Goal: Transaction & Acquisition: Download file/media

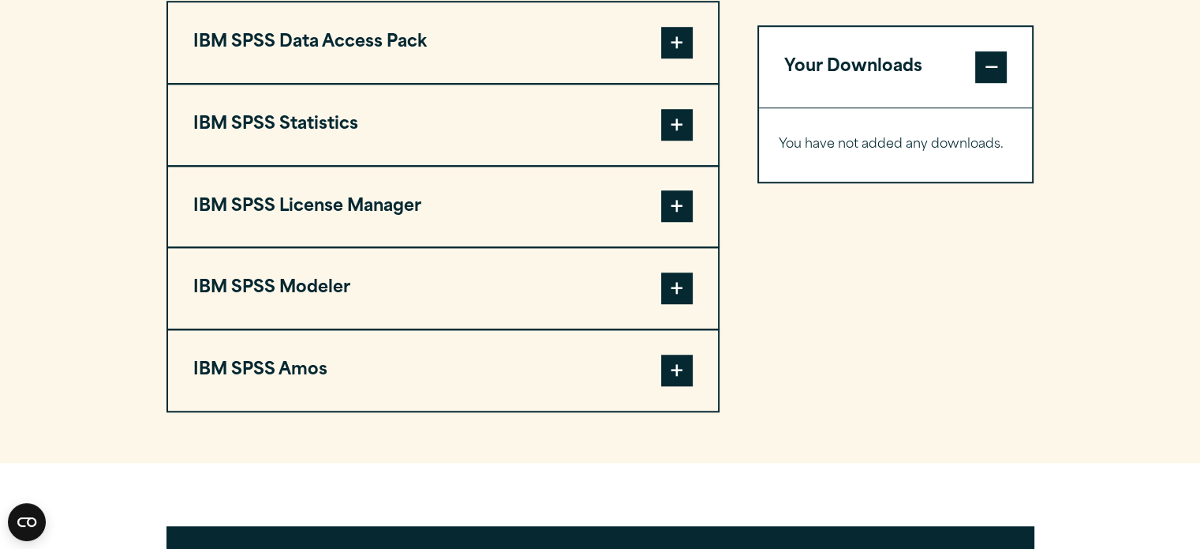
scroll to position [1184, 0]
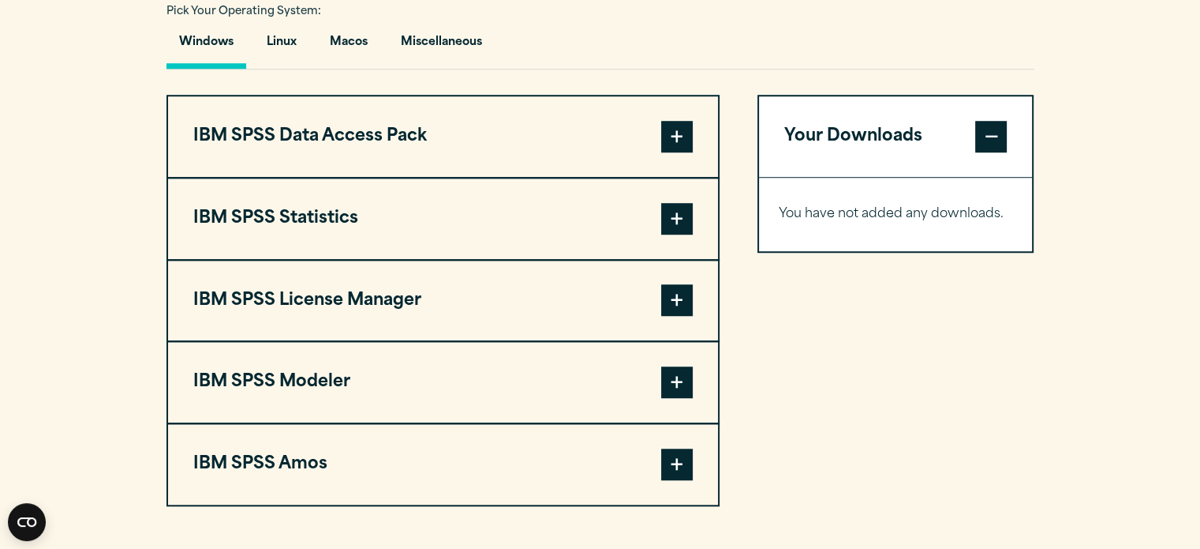
click at [684, 213] on span at bounding box center [677, 219] width 32 height 32
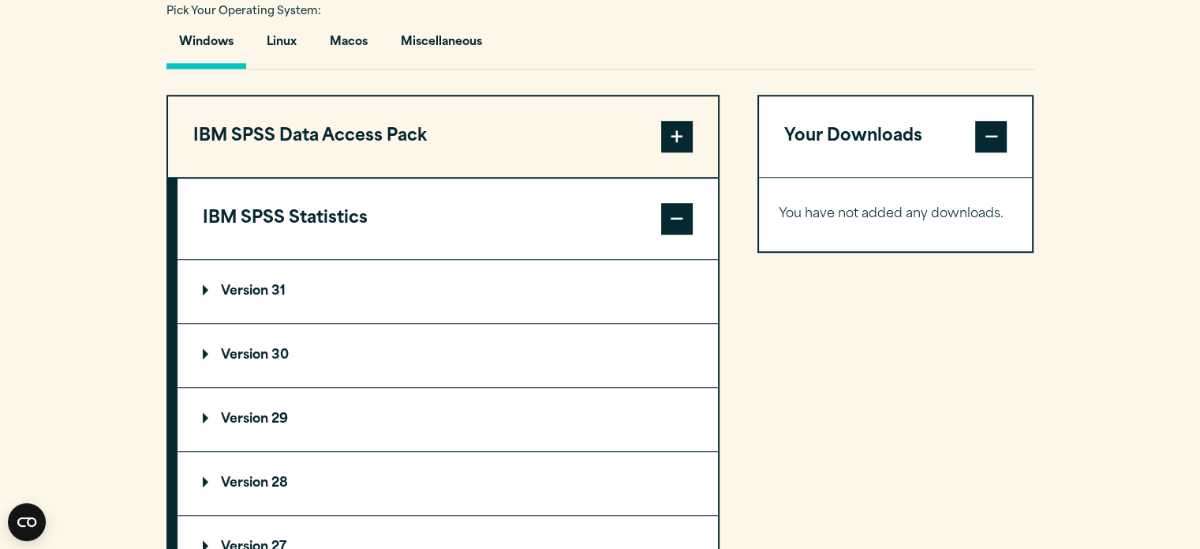
click at [201, 360] on summary "Version 30" at bounding box center [448, 355] width 541 height 63
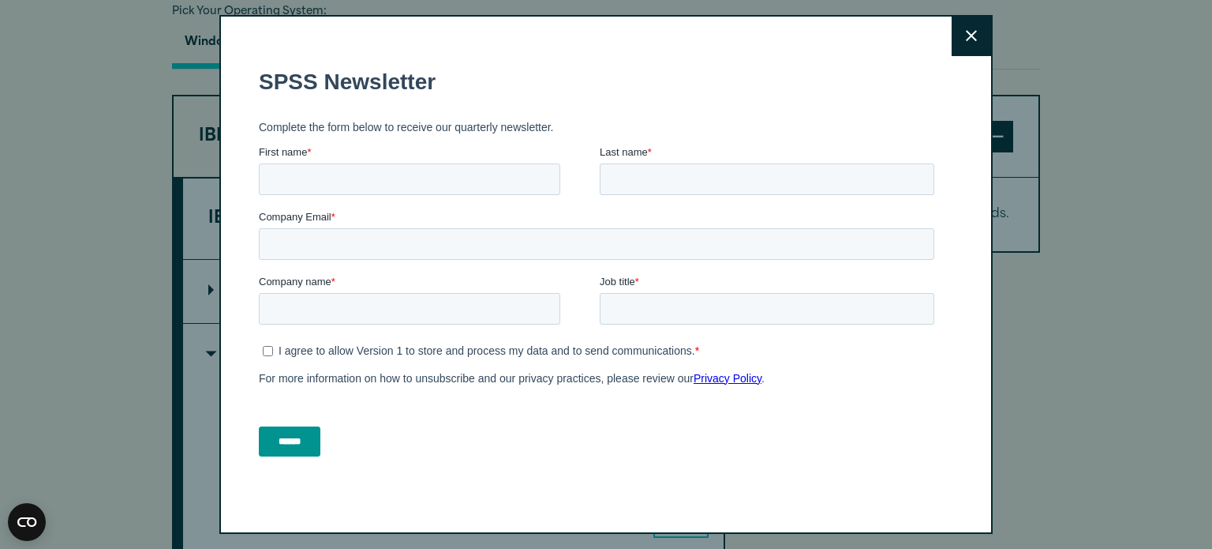
click at [971, 34] on icon at bounding box center [971, 35] width 11 height 11
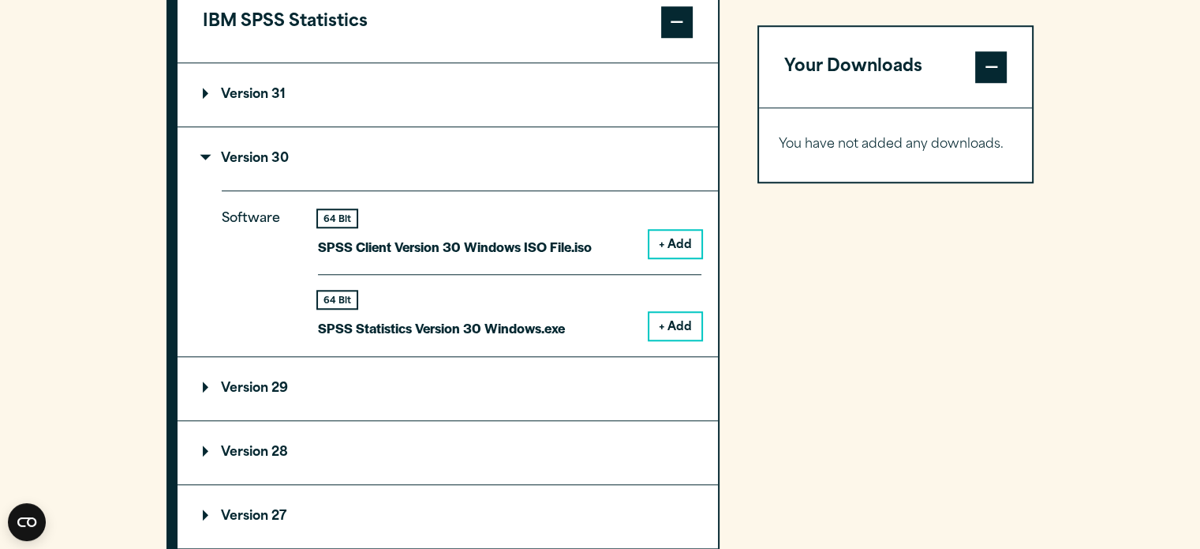
scroll to position [1421, 0]
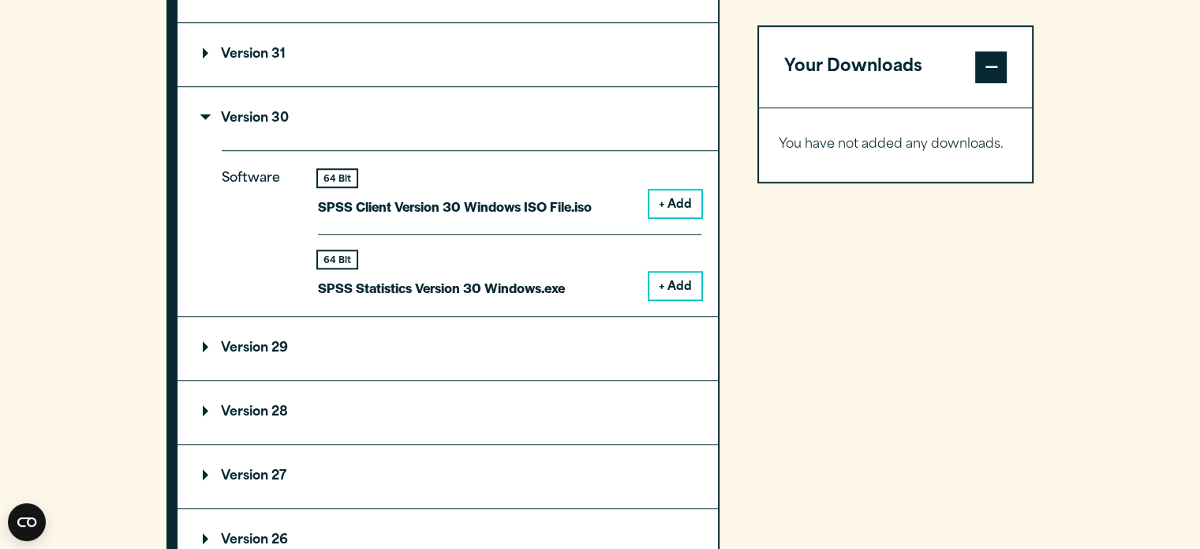
click at [674, 286] on button "+ Add" at bounding box center [676, 285] width 52 height 27
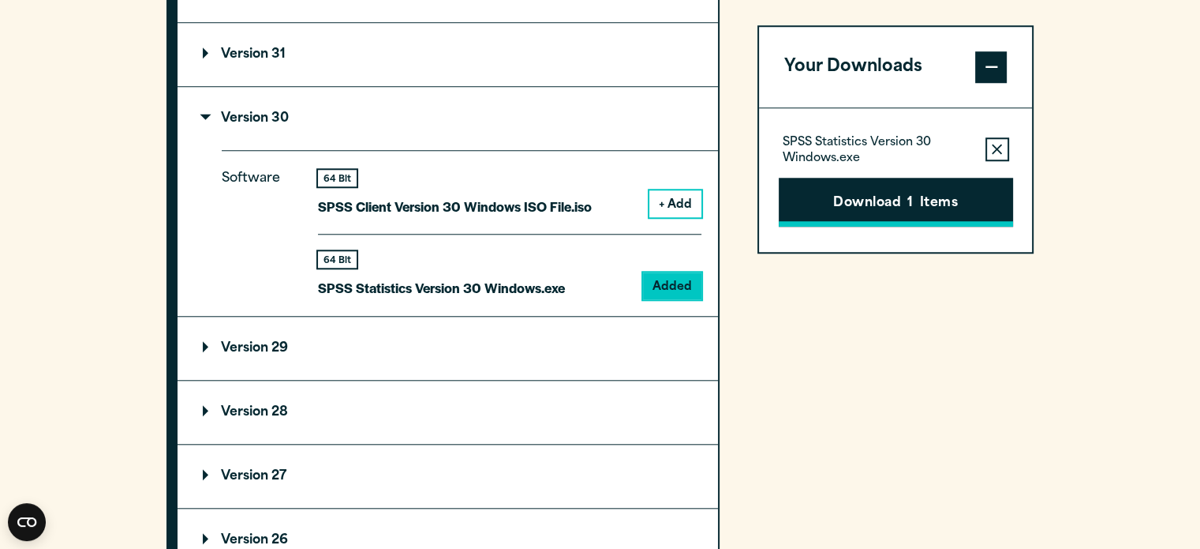
click at [844, 204] on button "Download 1 Items" at bounding box center [896, 202] width 234 height 49
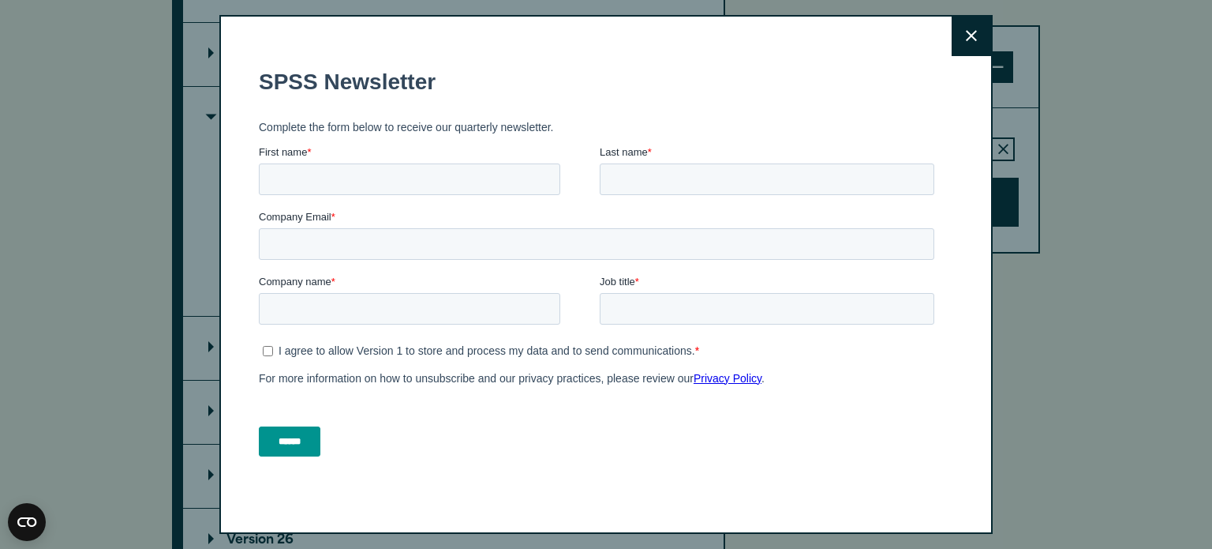
click at [969, 32] on icon at bounding box center [971, 36] width 11 height 12
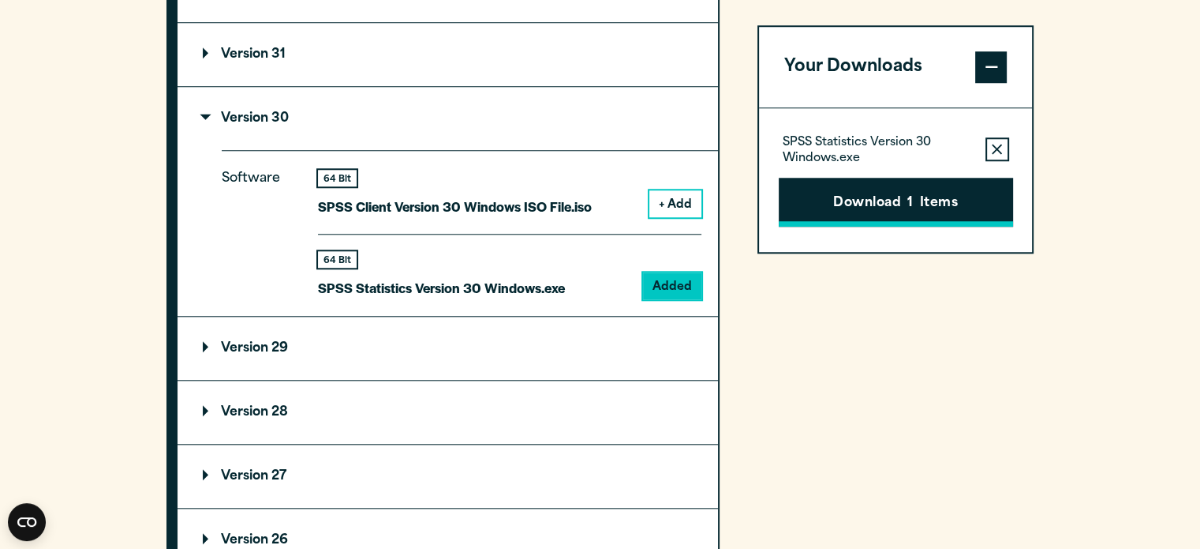
click at [877, 186] on button "Download 1 Items" at bounding box center [896, 202] width 234 height 49
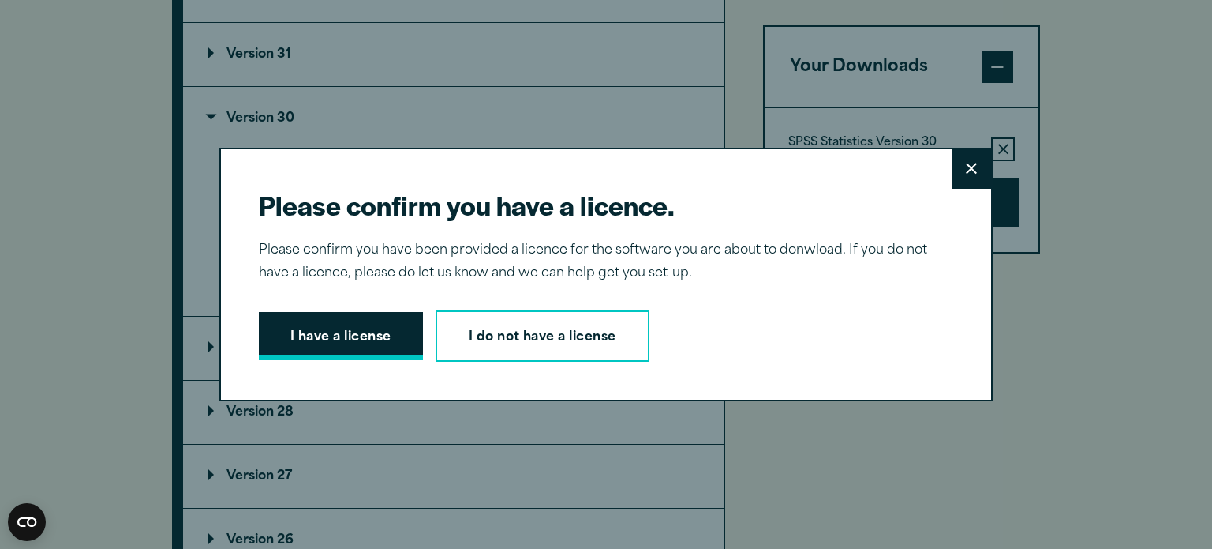
click at [366, 337] on button "I have a license" at bounding box center [341, 336] width 164 height 49
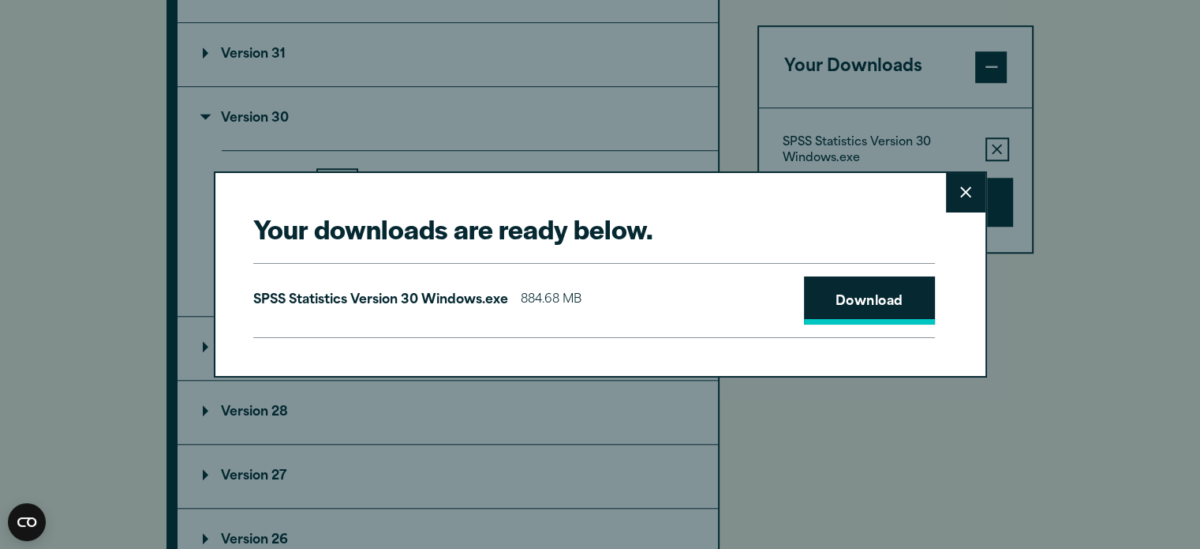
click at [908, 290] on link "Download" at bounding box center [869, 300] width 131 height 49
